Goal: Check status: Check status

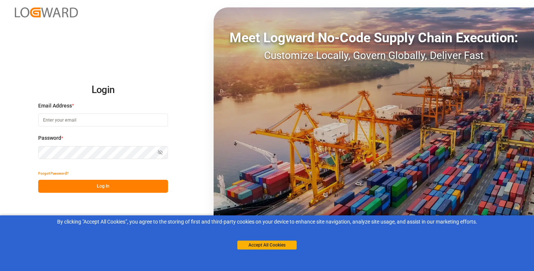
click at [89, 120] on input at bounding box center [103, 119] width 130 height 13
click at [277, 243] on button "Accept All Cookies" at bounding box center [266, 245] width 59 height 9
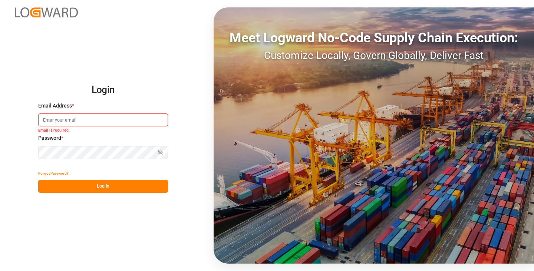
click at [115, 116] on input at bounding box center [103, 119] width 130 height 13
paste input "joe.lai@originx.biz"
type input "joe.lai@originx.biz"
click at [161, 152] on icon "button" at bounding box center [160, 152] width 5 height 5
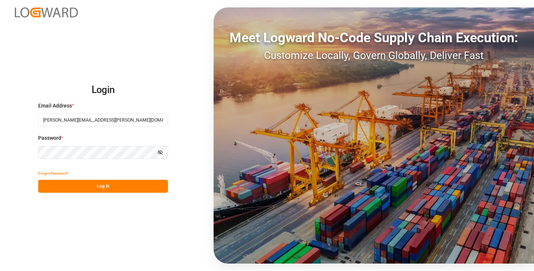
click at [110, 190] on button "Log In" at bounding box center [103, 186] width 130 height 13
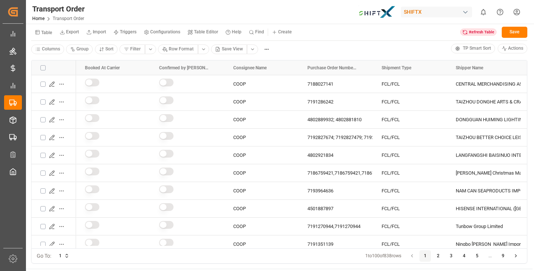
click at [470, 32] on div "Refresh Table" at bounding box center [478, 32] width 36 height 7
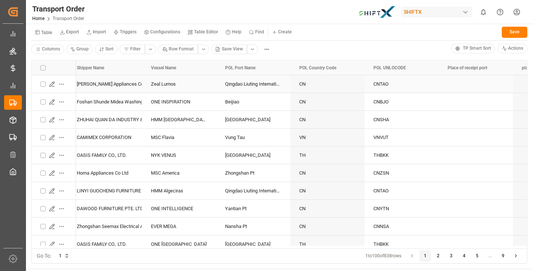
click at [63, 84] on html "Created by potrace 1.15, written by [PERSON_NAME] [DATE]-[DATE] Created by potr…" at bounding box center [267, 135] width 534 height 271
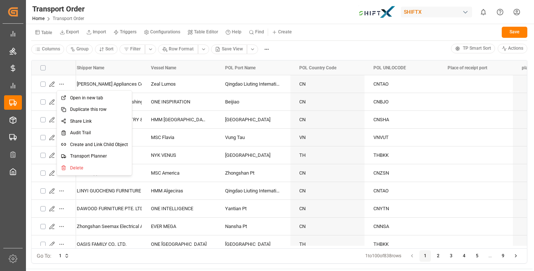
click at [50, 83] on html "Created by potrace 1.15, written by [PERSON_NAME] [DATE]-[DATE] Created by potr…" at bounding box center [267, 135] width 534 height 271
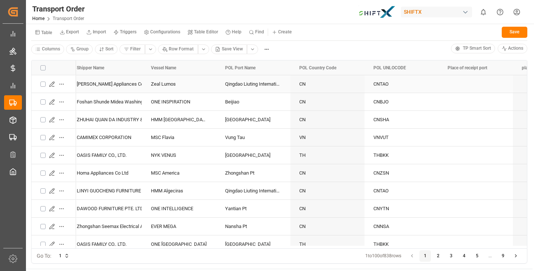
click at [52, 84] on icon "Press SPACE to select this row." at bounding box center [52, 84] width 6 height 6
